Goal: Information Seeking & Learning: Learn about a topic

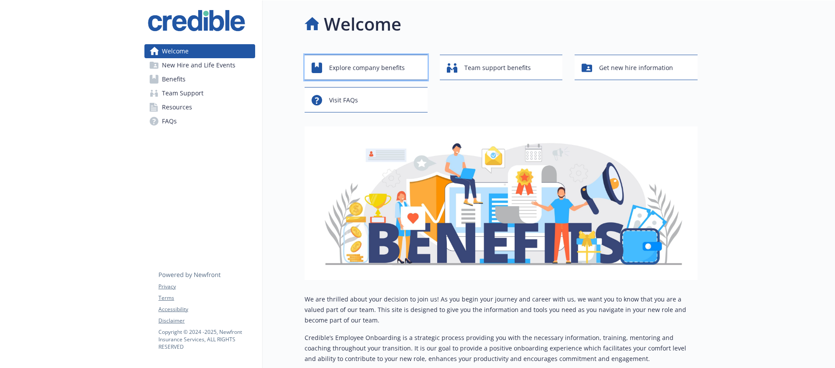
click at [416, 61] on div "Explore company benefits" at bounding box center [368, 68] width 112 height 17
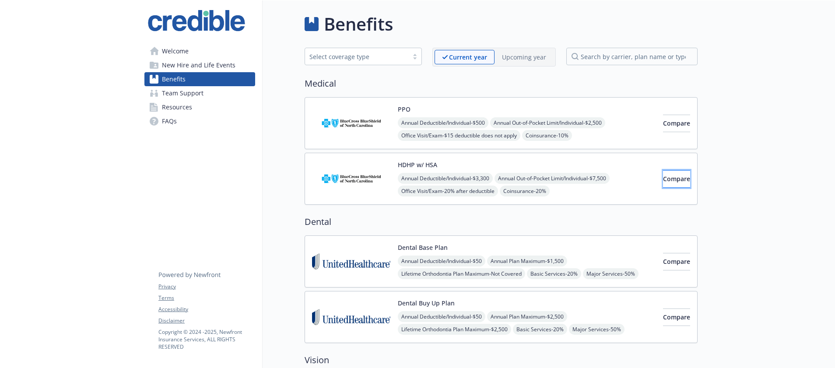
click at [673, 177] on span "Compare" at bounding box center [676, 179] width 27 height 8
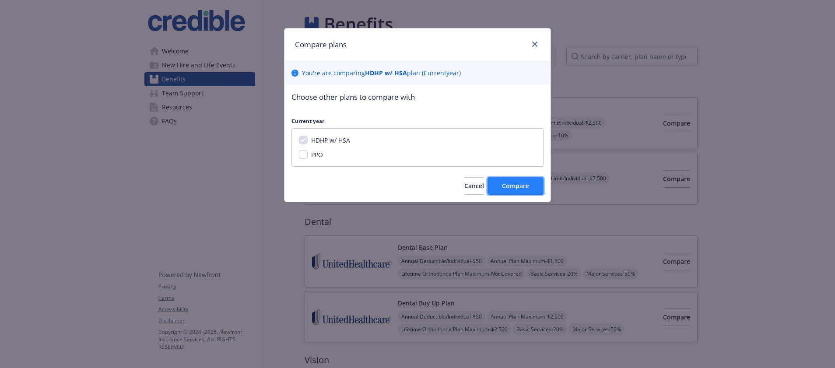
click at [533, 187] on button "Compare" at bounding box center [516, 186] width 56 height 18
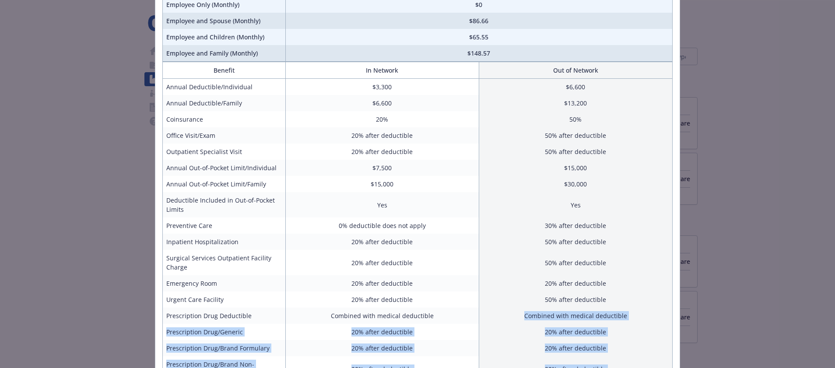
scroll to position [87, 0]
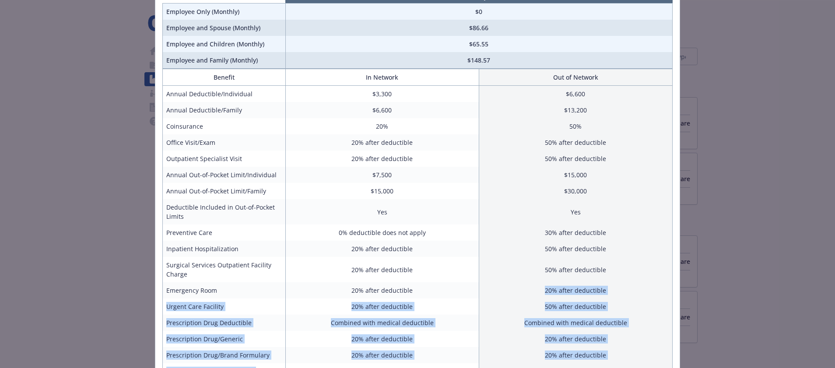
drag, startPoint x: 252, startPoint y: 289, endPoint x: 541, endPoint y: 285, distance: 288.9
click at [541, 285] on tbody "Annual Deductible/Individual $3,300 $6,600 Annual Deductible/Family $6,600 $13,…" at bounding box center [418, 300] width 510 height 428
click at [541, 285] on td "20% after deductible" at bounding box center [575, 290] width 193 height 16
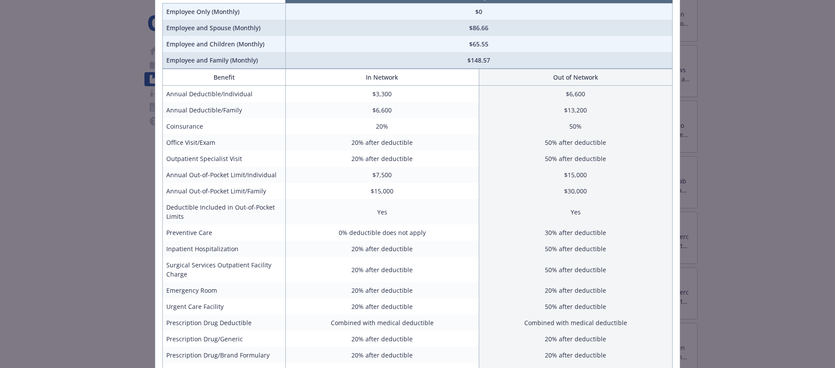
scroll to position [259, 0]
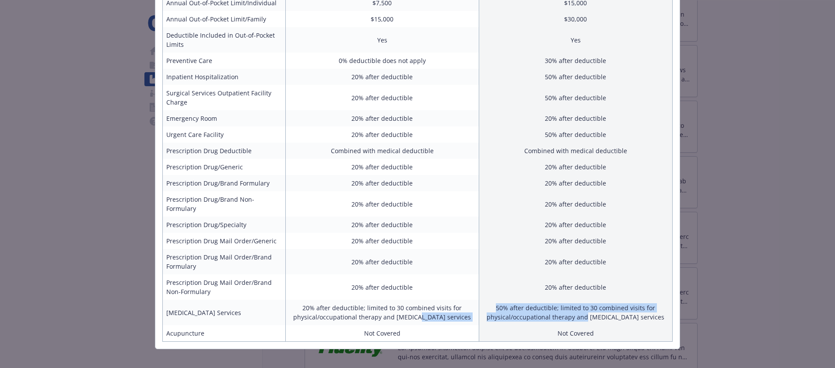
drag, startPoint x: 422, startPoint y: 309, endPoint x: 592, endPoint y: 308, distance: 169.8
click at [592, 308] on tr "[MEDICAL_DATA] Services 20% after deductible; limited to 30 combined visits for…" at bounding box center [418, 312] width 510 height 25
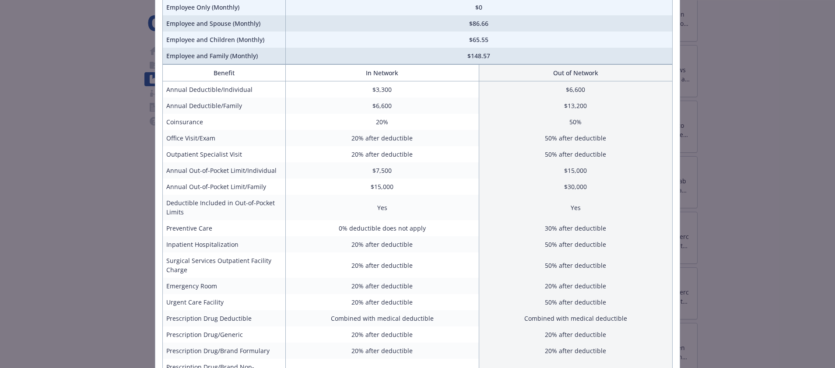
scroll to position [0, 0]
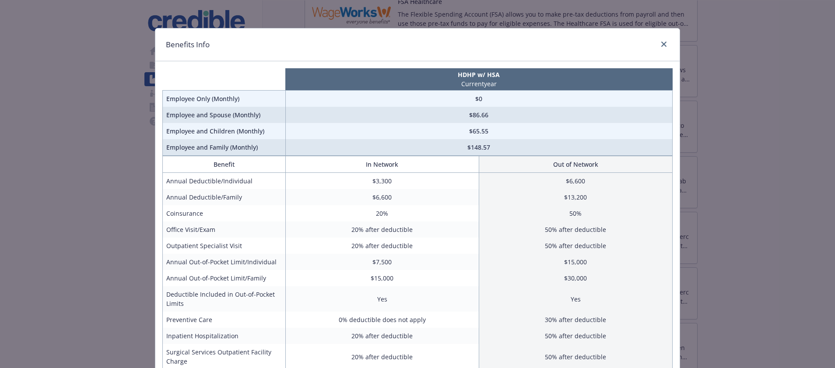
click at [810, 179] on div "Benefits Info HDHP w/ HSA Current year Employee Only (Monthly) $0 Employee and …" at bounding box center [417, 184] width 835 height 368
click at [664, 44] on link "close" at bounding box center [664, 44] width 11 height 11
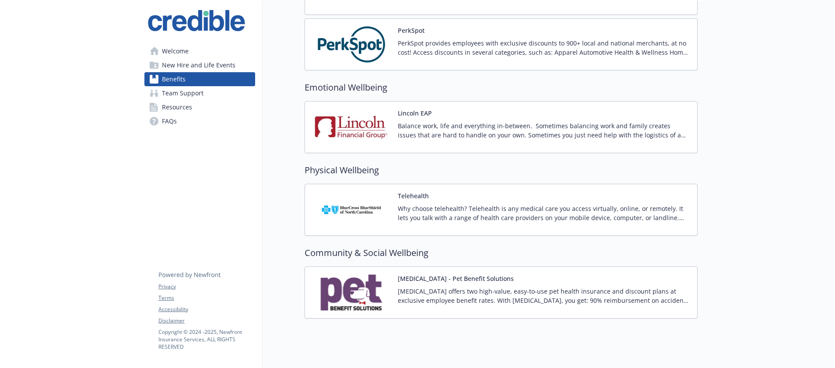
scroll to position [1179, 0]
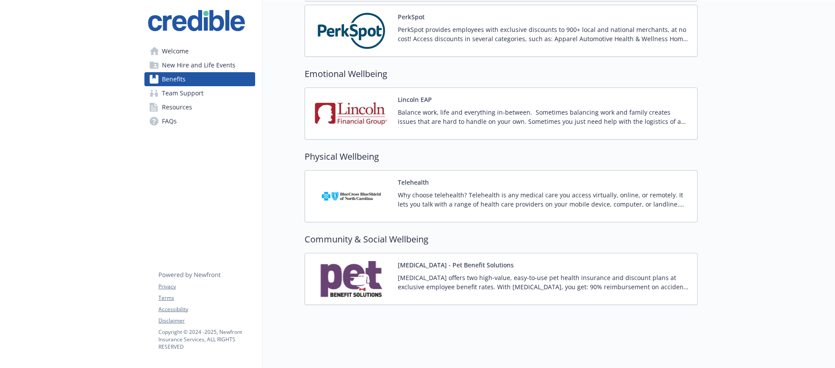
click at [474, 197] on p "Why choose telehealth? Telehealth is any medical care you access virtually, onl…" at bounding box center [544, 199] width 292 height 18
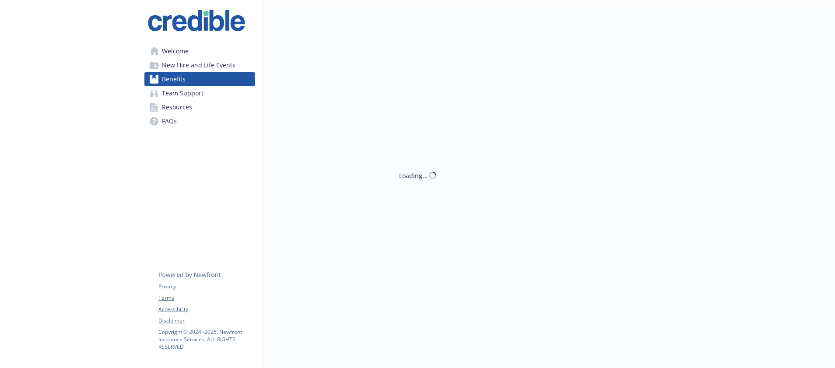
scroll to position [1179, 0]
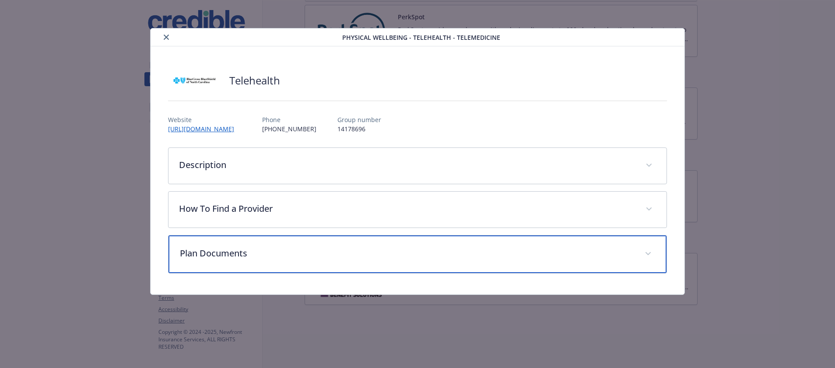
click at [199, 269] on div "Plan Documents" at bounding box center [417, 254] width 498 height 38
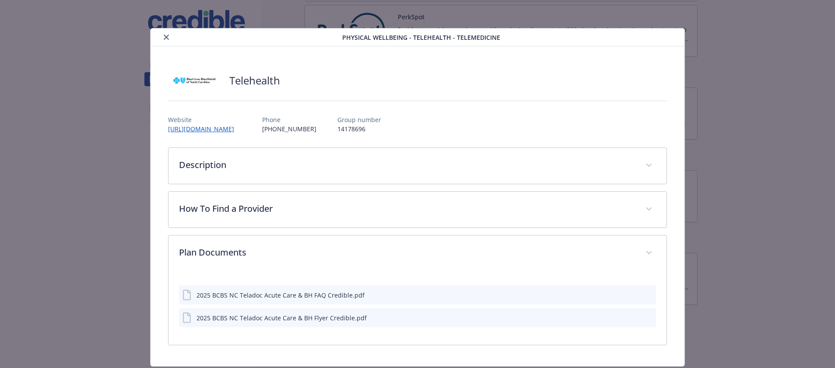
click at [288, 323] on div "2025 BCBS NC Teladoc Acute Care & BH Flyer Credible.pdf" at bounding box center [274, 317] width 184 height 11
click at [331, 295] on div "2025 BCBS NC Teladoc Acute Care & BH FAQ Credible.pdf" at bounding box center [280, 295] width 168 height 9
click at [644, 295] on icon "preview file" at bounding box center [648, 294] width 8 height 6
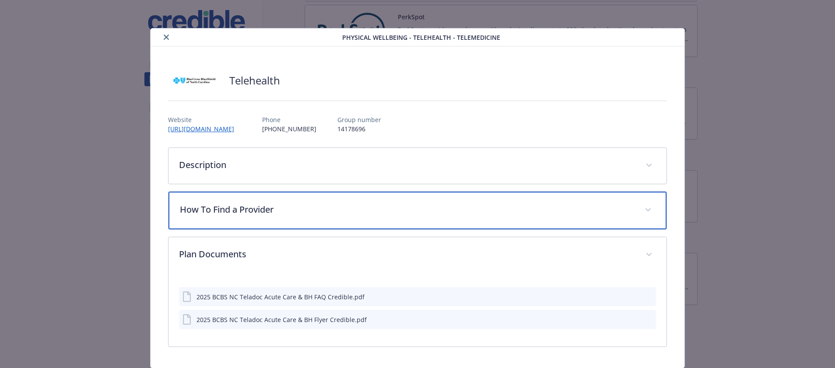
click at [247, 214] on p "How To Find a Provider" at bounding box center [407, 209] width 454 height 13
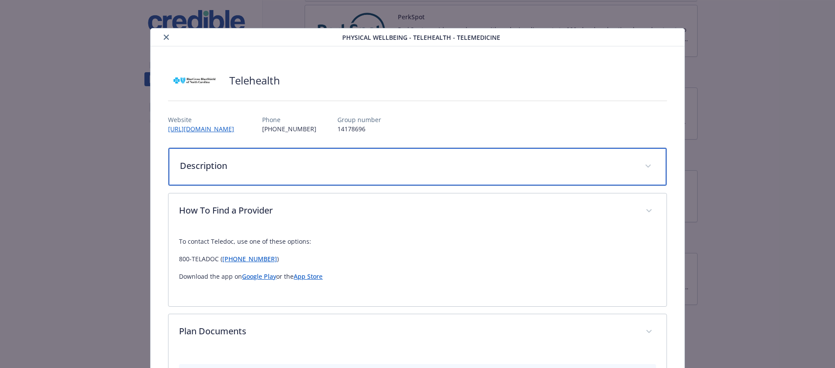
click at [254, 170] on p "Description" at bounding box center [407, 165] width 454 height 13
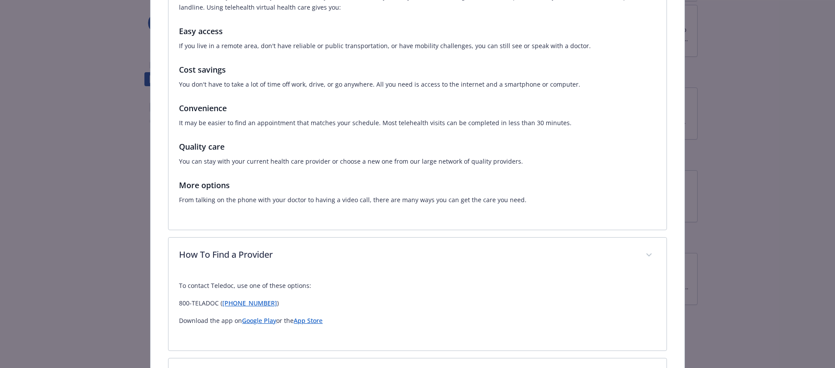
scroll to position [0, 0]
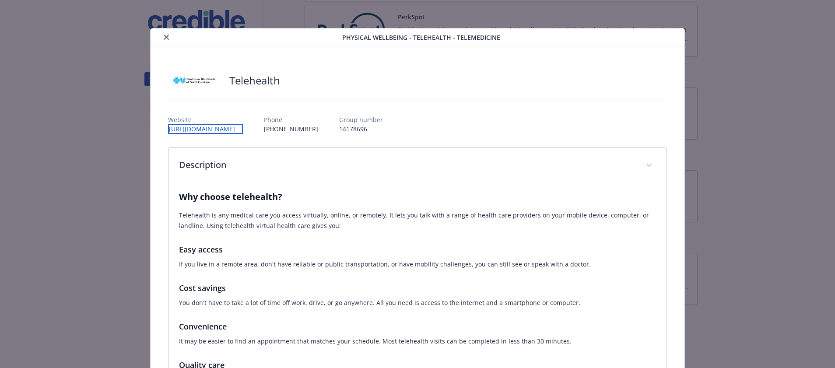
click at [243, 129] on link "[URL][DOMAIN_NAME]" at bounding box center [205, 129] width 75 height 10
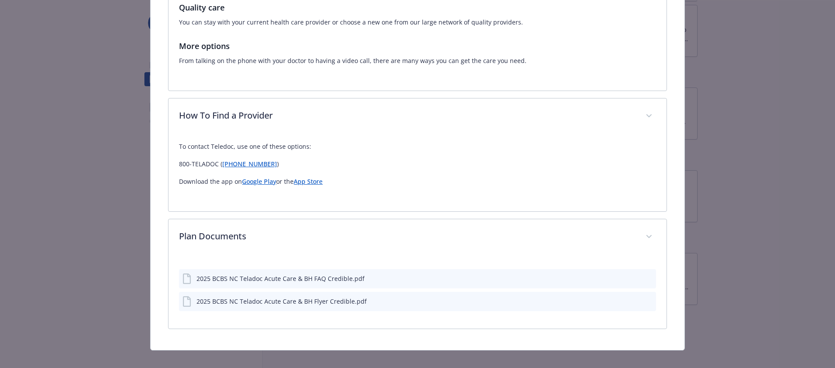
scroll to position [368, 0]
